Goal: Task Accomplishment & Management: Manage account settings

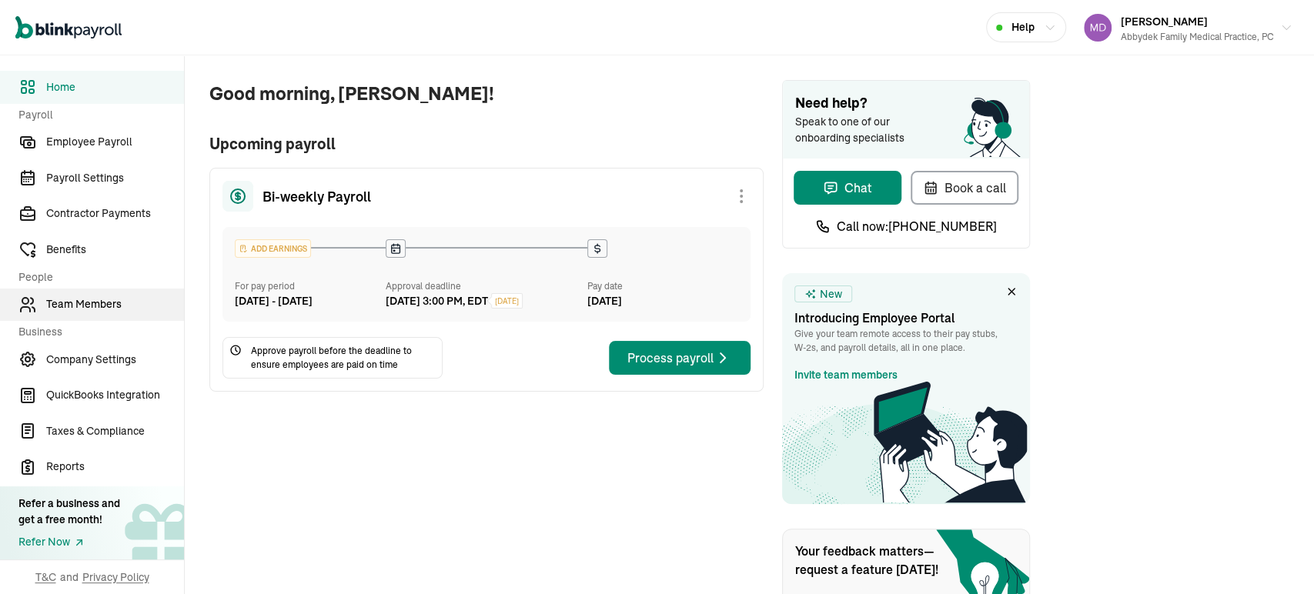
click at [102, 309] on span "Team Members" at bounding box center [115, 304] width 138 height 16
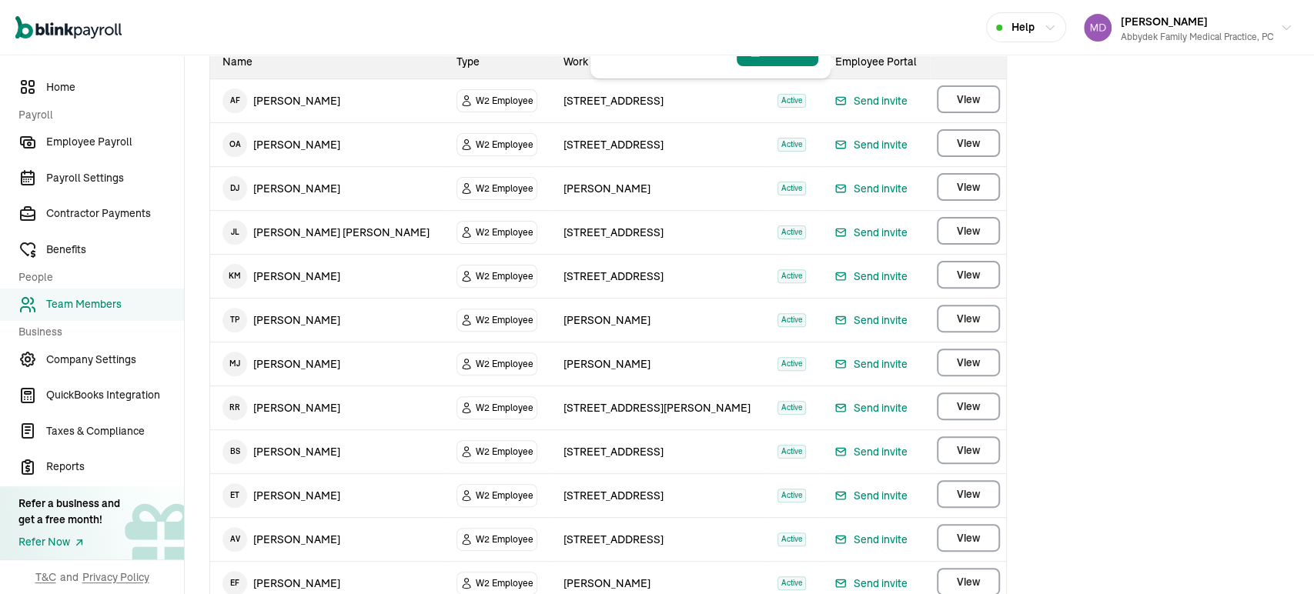
scroll to position [252, 0]
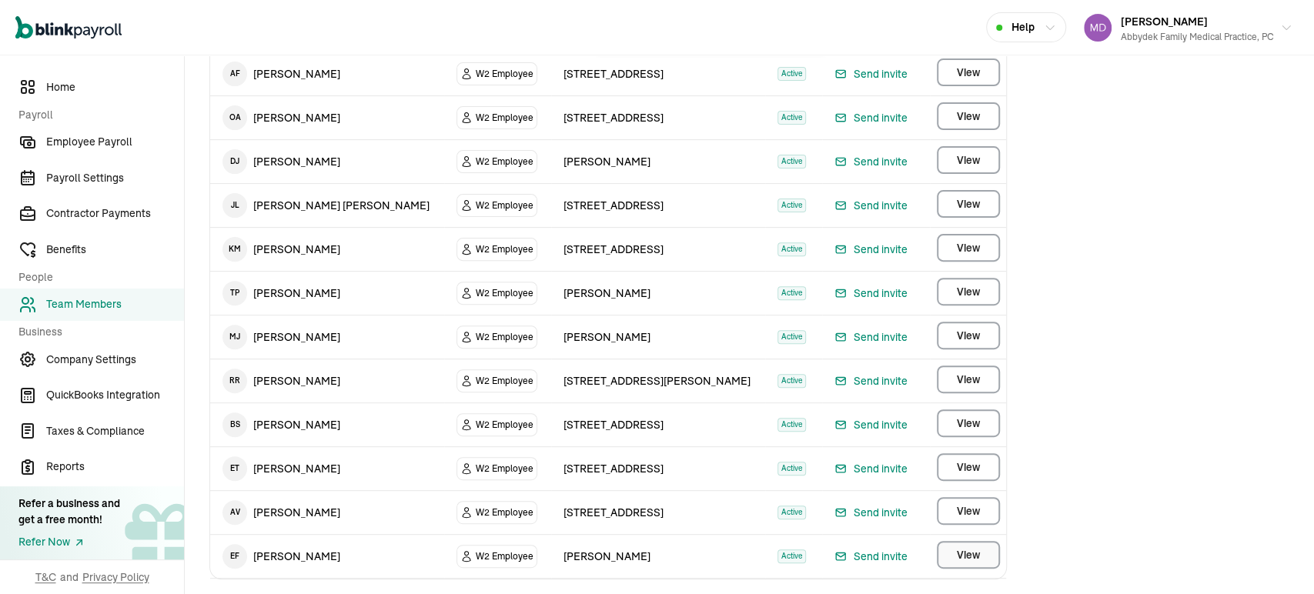
click at [981, 547] on button "View" at bounding box center [968, 555] width 63 height 28
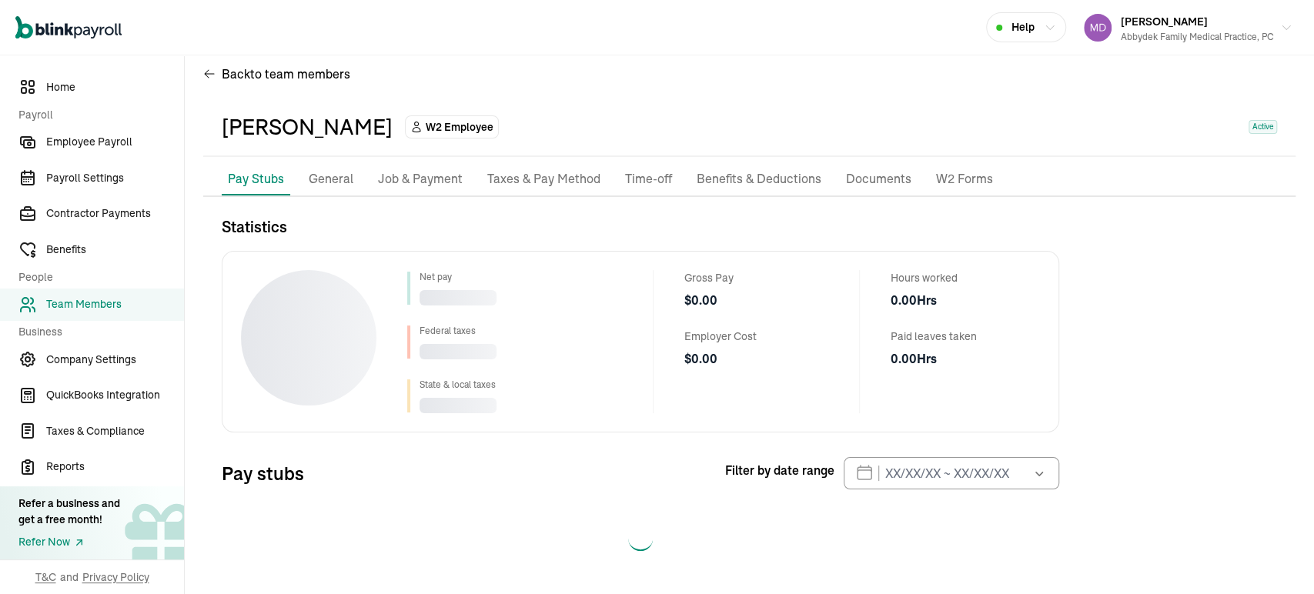
scroll to position [20, 0]
select select "2025"
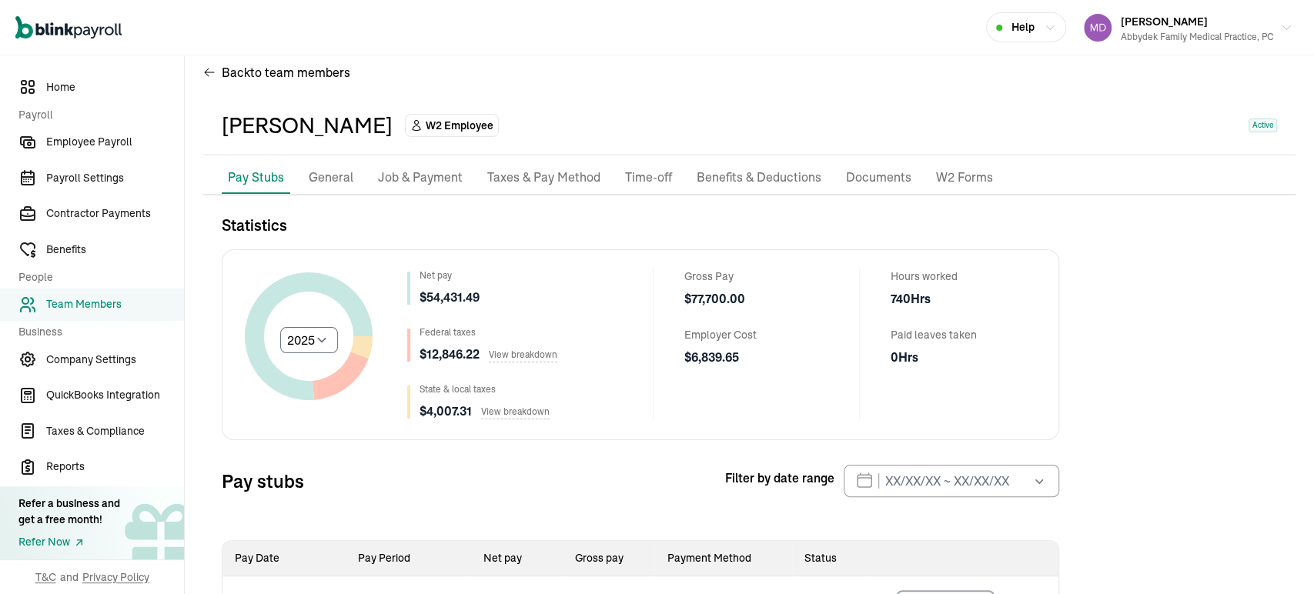
click at [543, 177] on p "Taxes & Pay Method" at bounding box center [543, 178] width 113 height 20
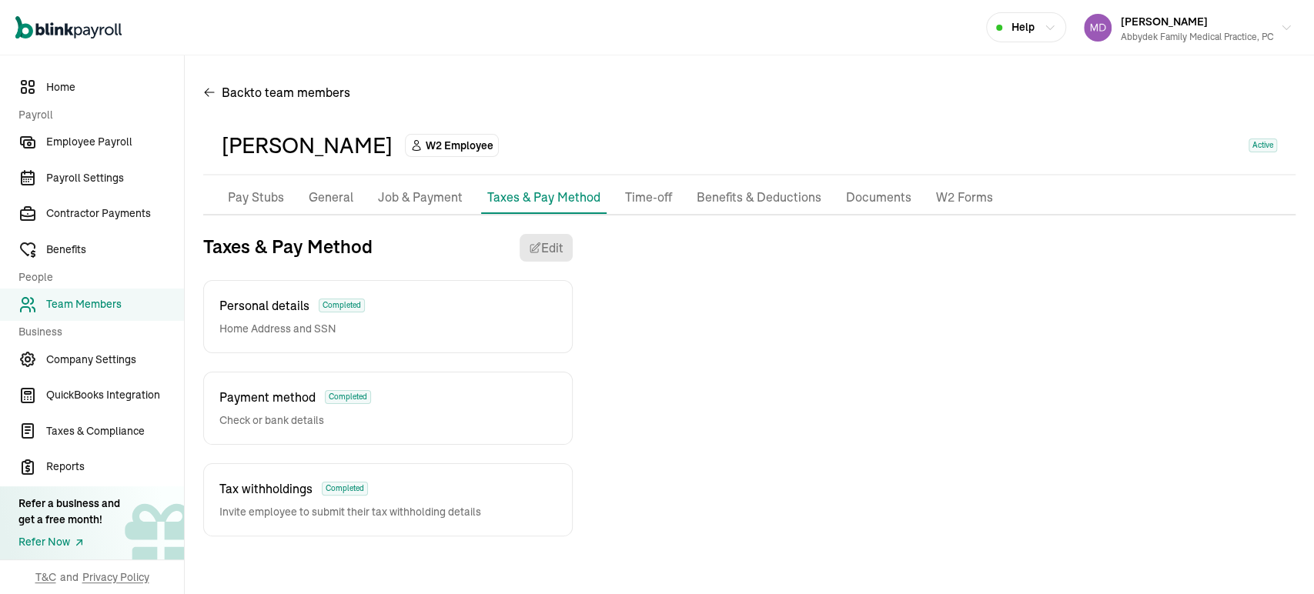
click at [279, 401] on span "Payment method" at bounding box center [267, 397] width 96 height 18
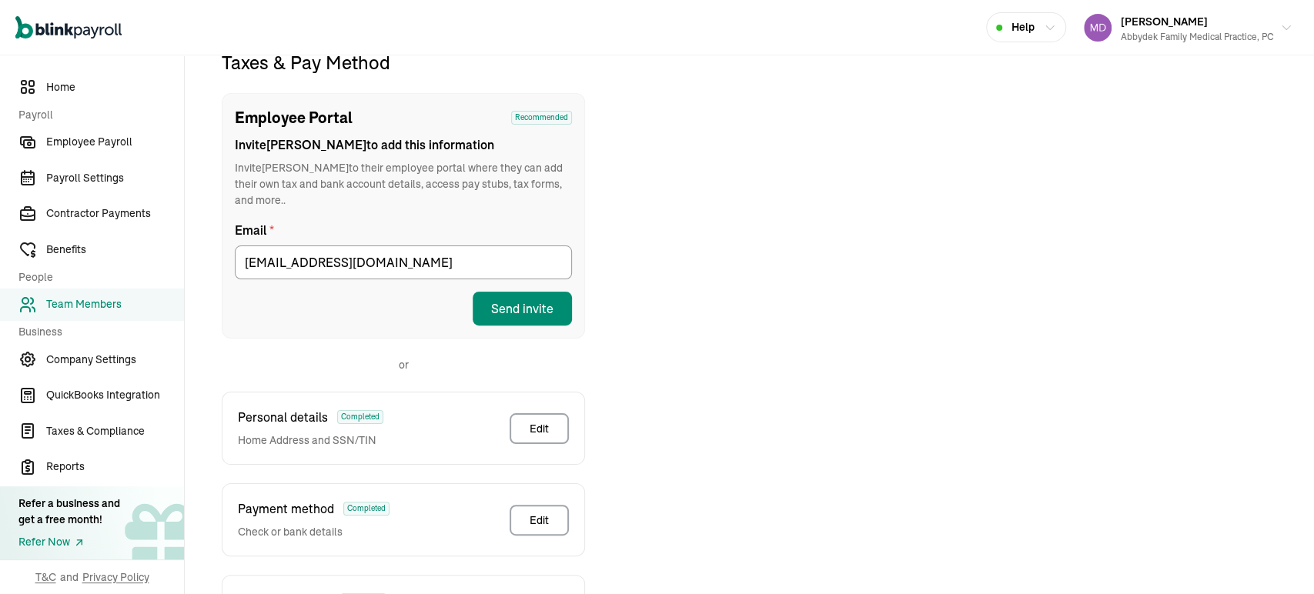
scroll to position [181, 0]
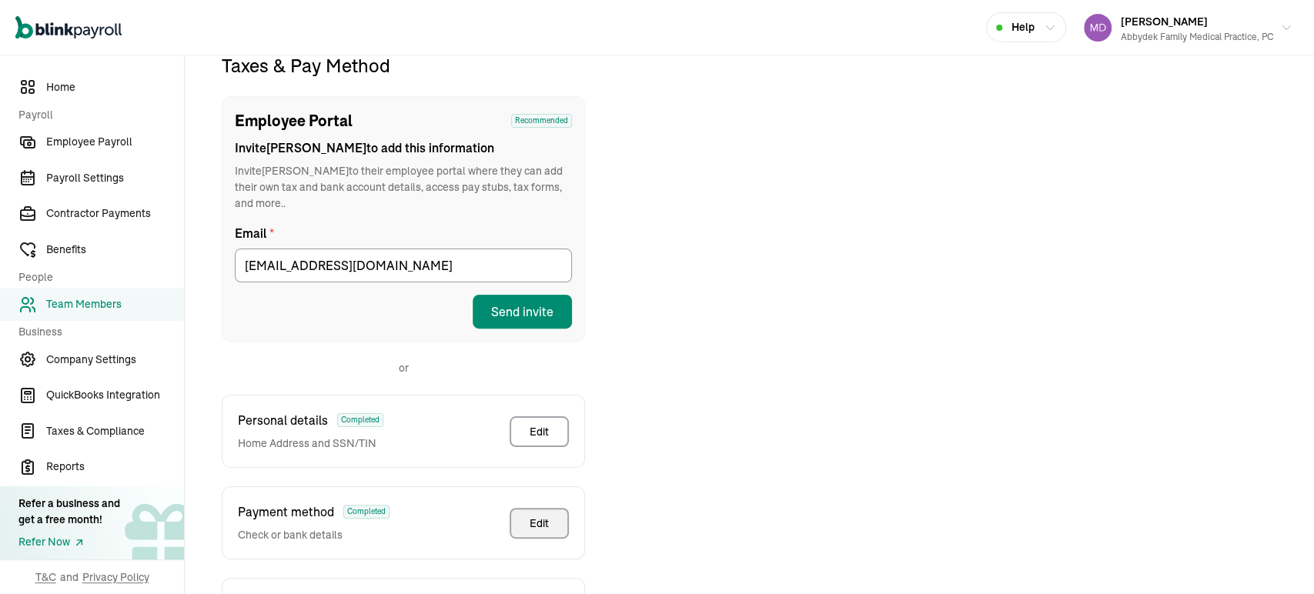
click at [542, 521] on div "Edit" at bounding box center [539, 523] width 19 height 15
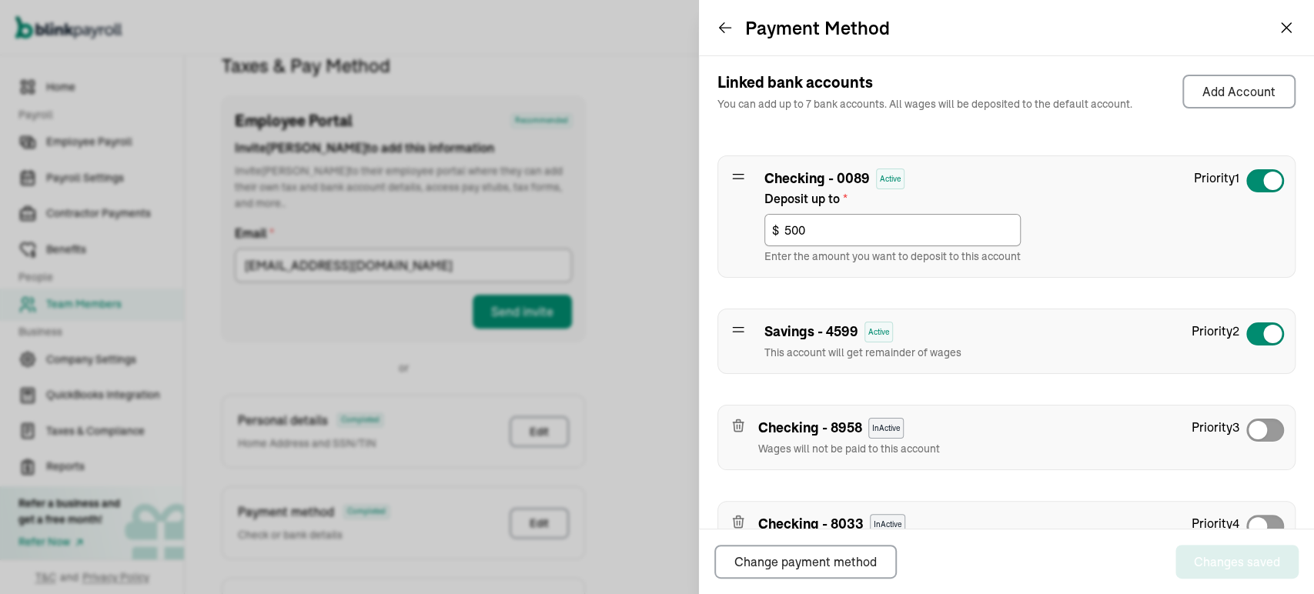
click at [737, 329] on icon at bounding box center [737, 329] width 15 height 15
click at [737, 336] on icon at bounding box center [737, 329] width 15 height 15
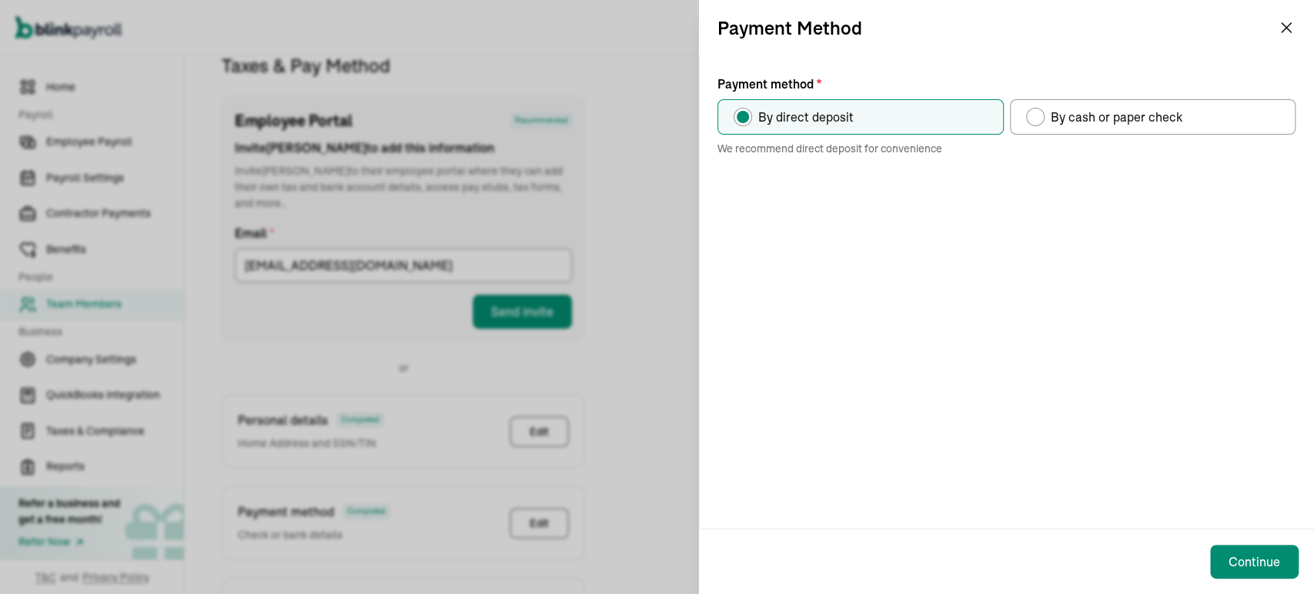
click at [1035, 119] on div "Payment method" at bounding box center [1035, 117] width 12 height 12
click at [1035, 119] on input "By cash or paper check" at bounding box center [1031, 113] width 12 height 12
radio input "true"
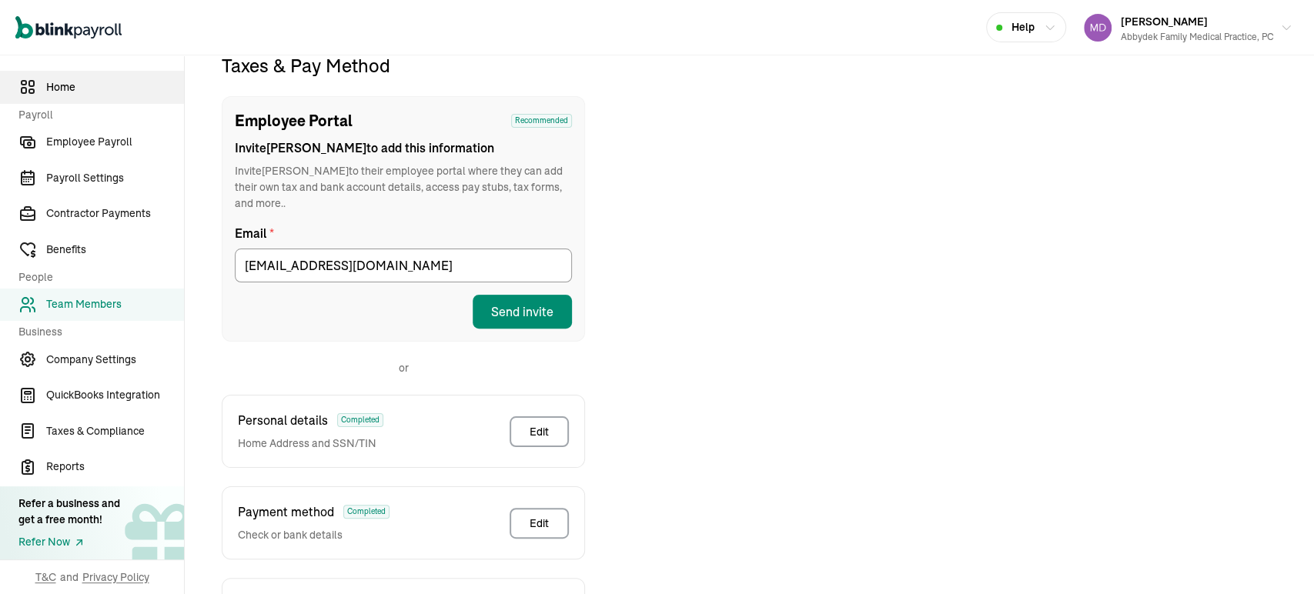
click at [62, 85] on span "Home" at bounding box center [115, 87] width 138 height 16
